Goal: Task Accomplishment & Management: Use online tool/utility

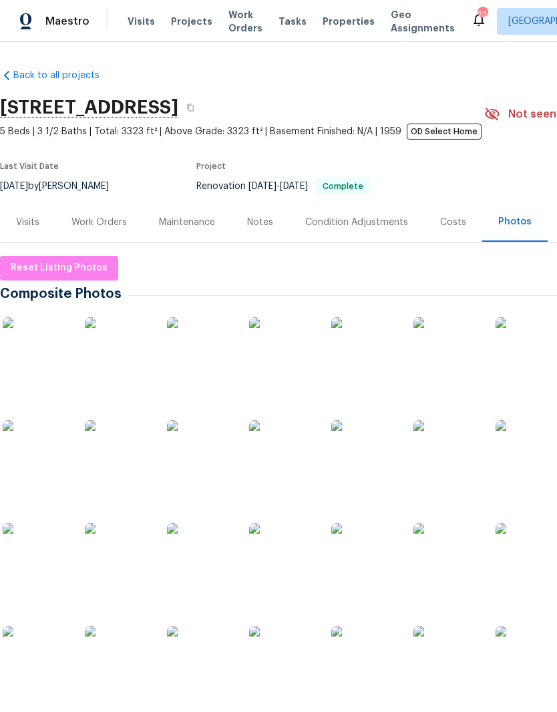
click at [100, 226] on div "Work Orders" at bounding box center [98, 222] width 55 height 13
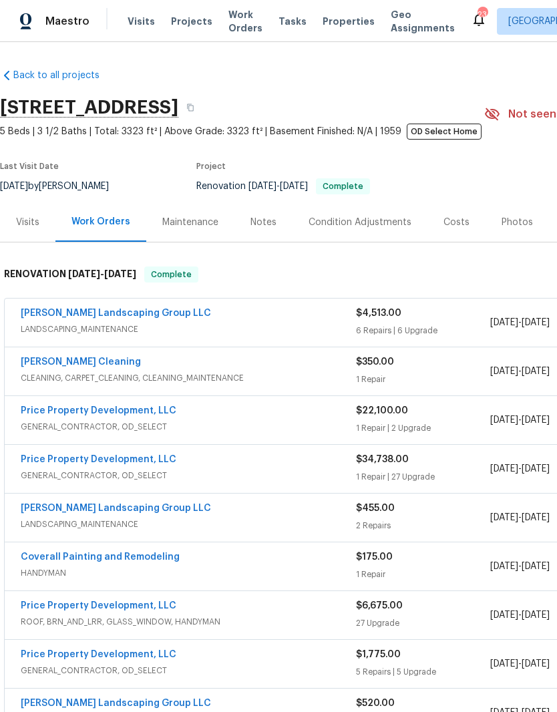
click at [120, 314] on link "[PERSON_NAME] Landscaping Group LLC" at bounding box center [116, 312] width 190 height 9
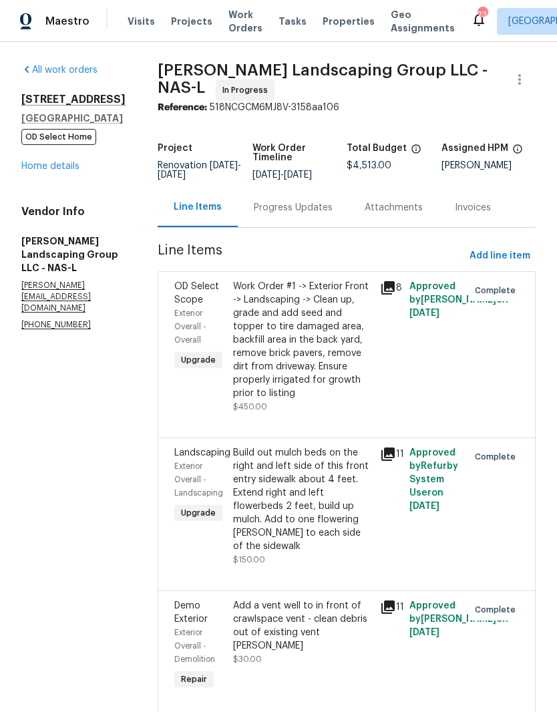
click at [330, 214] on div "Progress Updates" at bounding box center [293, 207] width 79 height 13
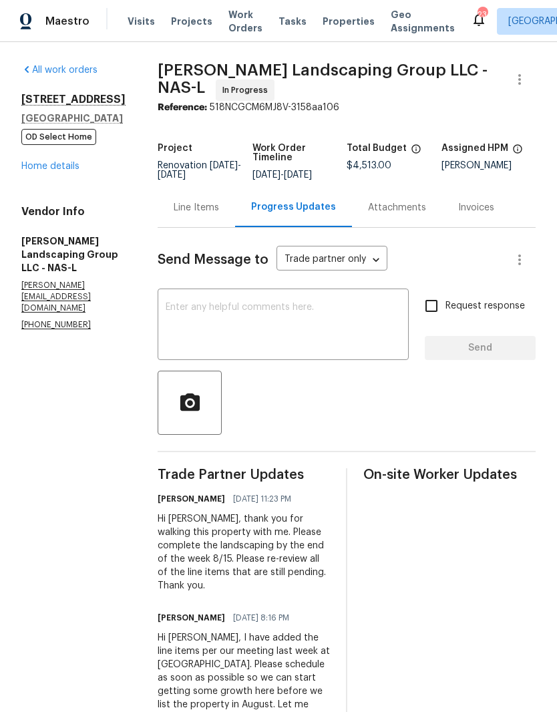
click at [321, 309] on div "x ​" at bounding box center [283, 326] width 251 height 68
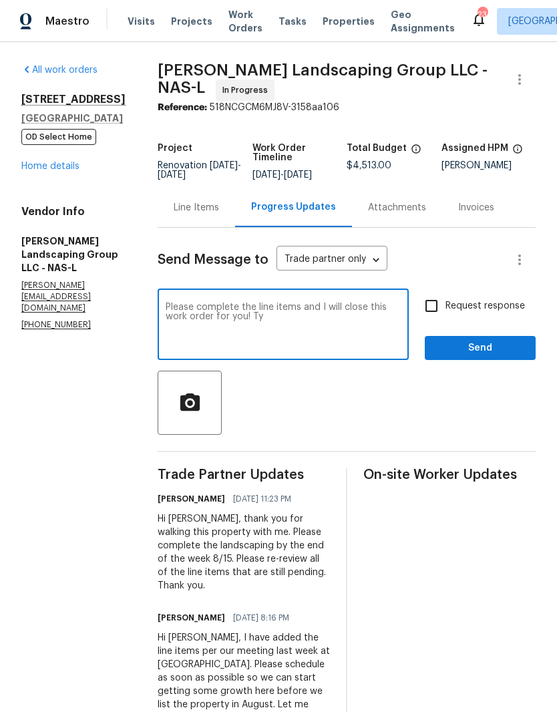
type textarea "Please complete the line items and I will close this work order for you! Ty"
click at [503, 349] on span "Send" at bounding box center [479, 348] width 89 height 17
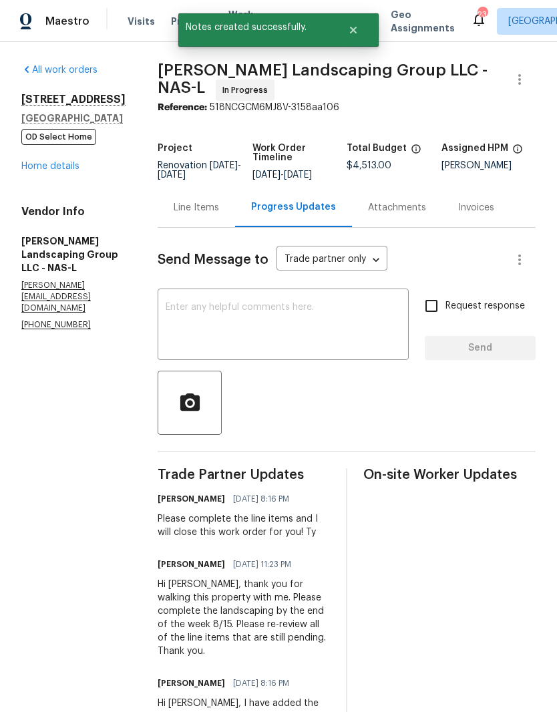
click at [63, 170] on link "Home details" at bounding box center [50, 166] width 58 height 9
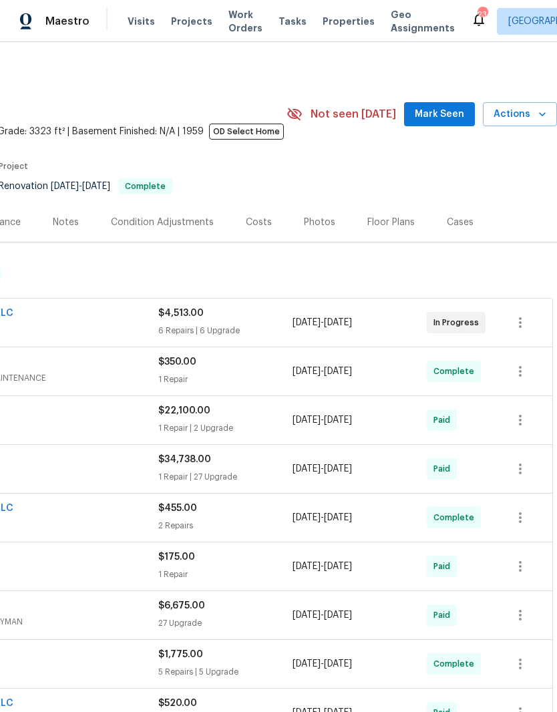
scroll to position [0, 198]
click at [525, 110] on span "Actions" at bounding box center [519, 114] width 53 height 17
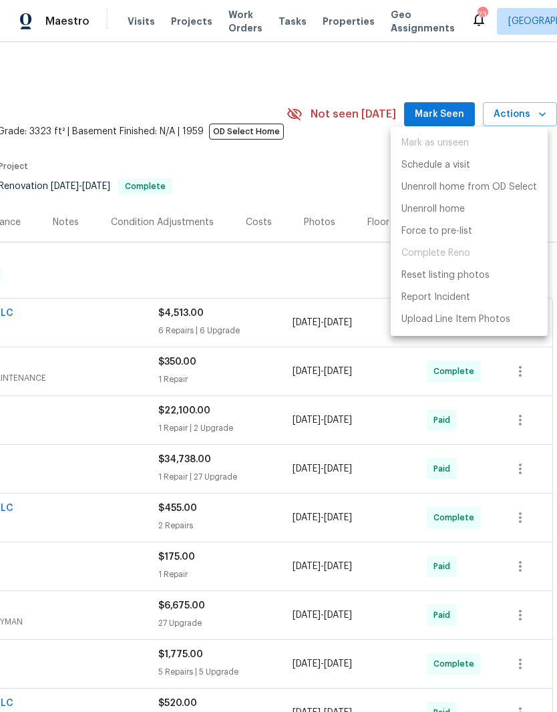
click at [382, 54] on div at bounding box center [278, 356] width 557 height 712
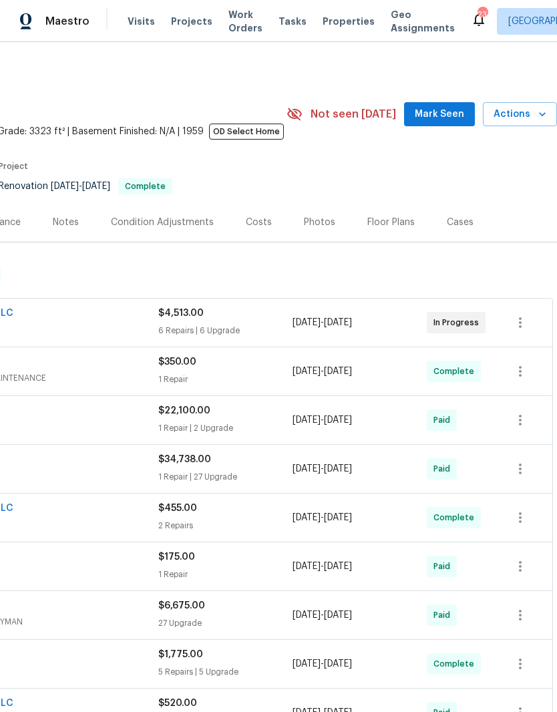
click at [449, 116] on span "Mark Seen" at bounding box center [439, 114] width 49 height 17
